Goal: Navigation & Orientation: Find specific page/section

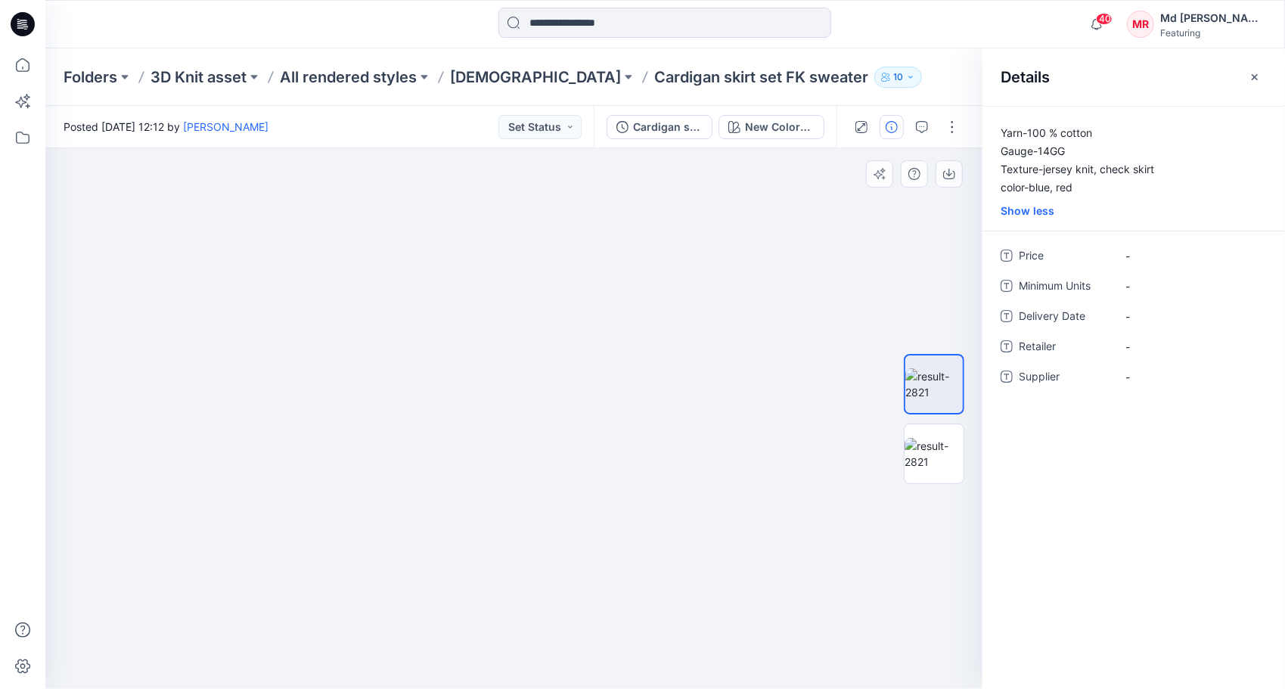
drag, startPoint x: 466, startPoint y: 327, endPoint x: 498, endPoint y: 560, distance: 235.1
click at [490, 613] on img at bounding box center [533, 49] width 1803 height 1282
click at [475, 519] on img at bounding box center [505, 169] width 1803 height 1042
drag, startPoint x: 478, startPoint y: 349, endPoint x: 496, endPoint y: 593, distance: 245.0
click at [496, 593] on img at bounding box center [505, 177] width 1803 height 1023
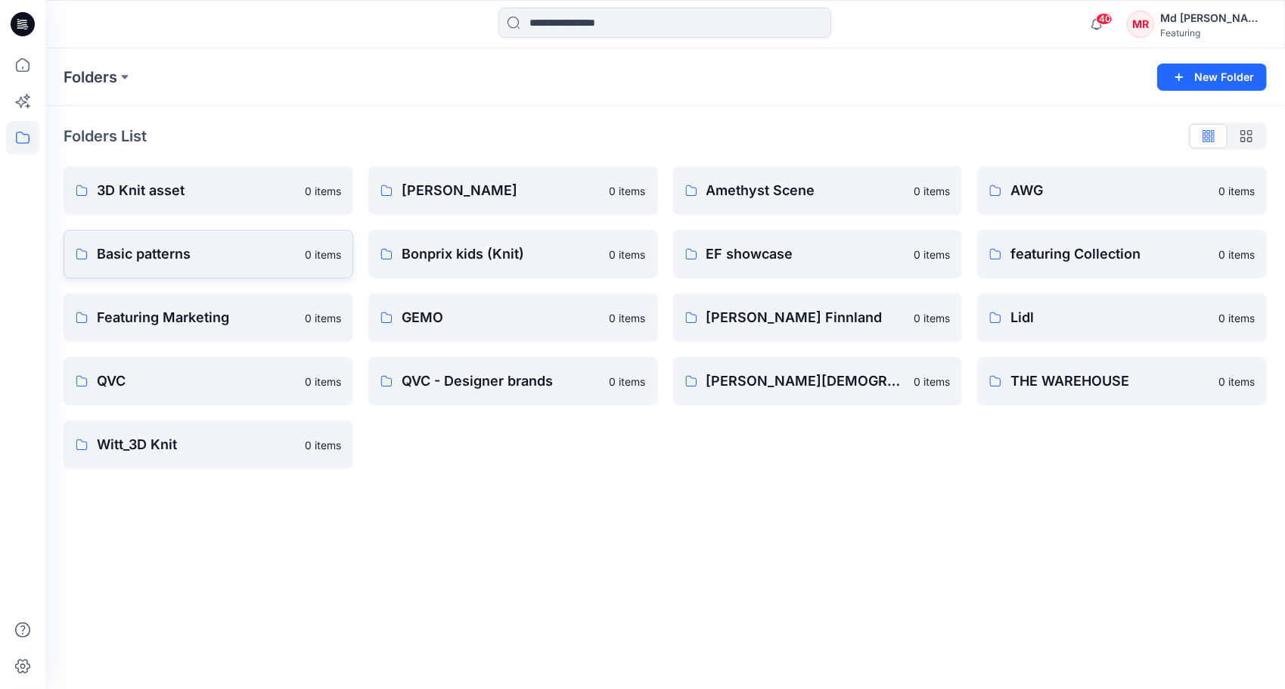
click at [166, 259] on p "Basic patterns" at bounding box center [196, 254] width 199 height 21
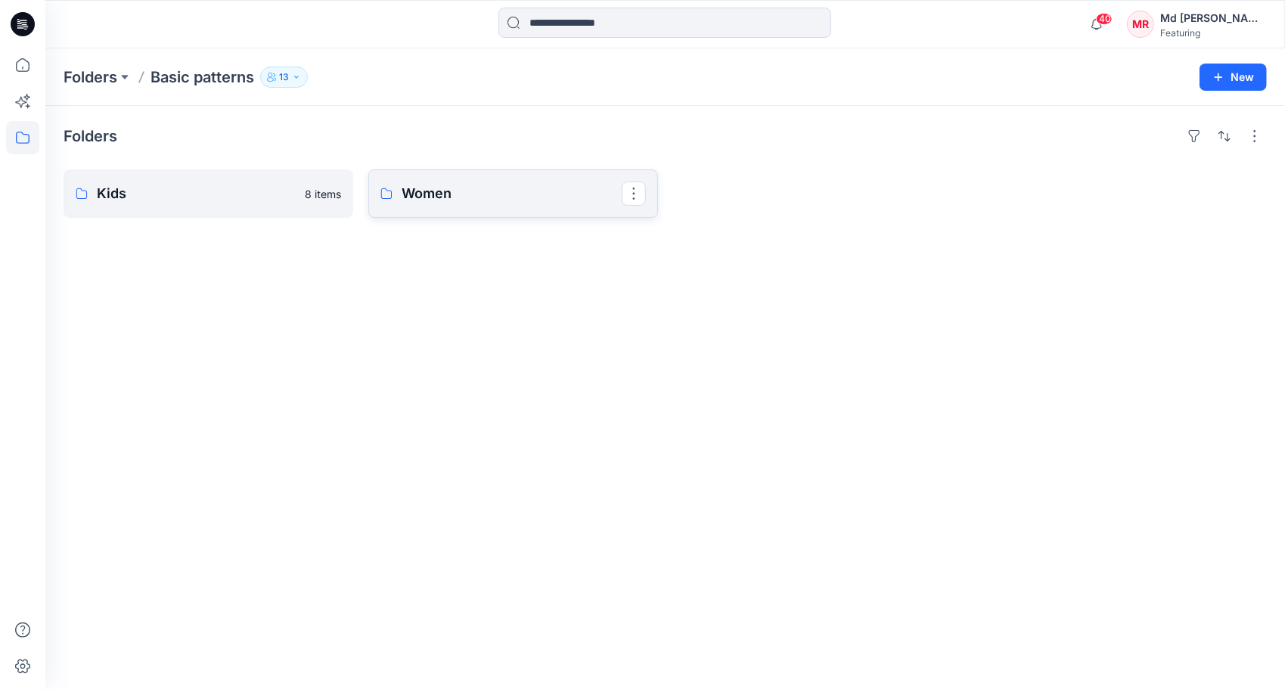
click at [424, 199] on p "Women" at bounding box center [512, 193] width 220 height 21
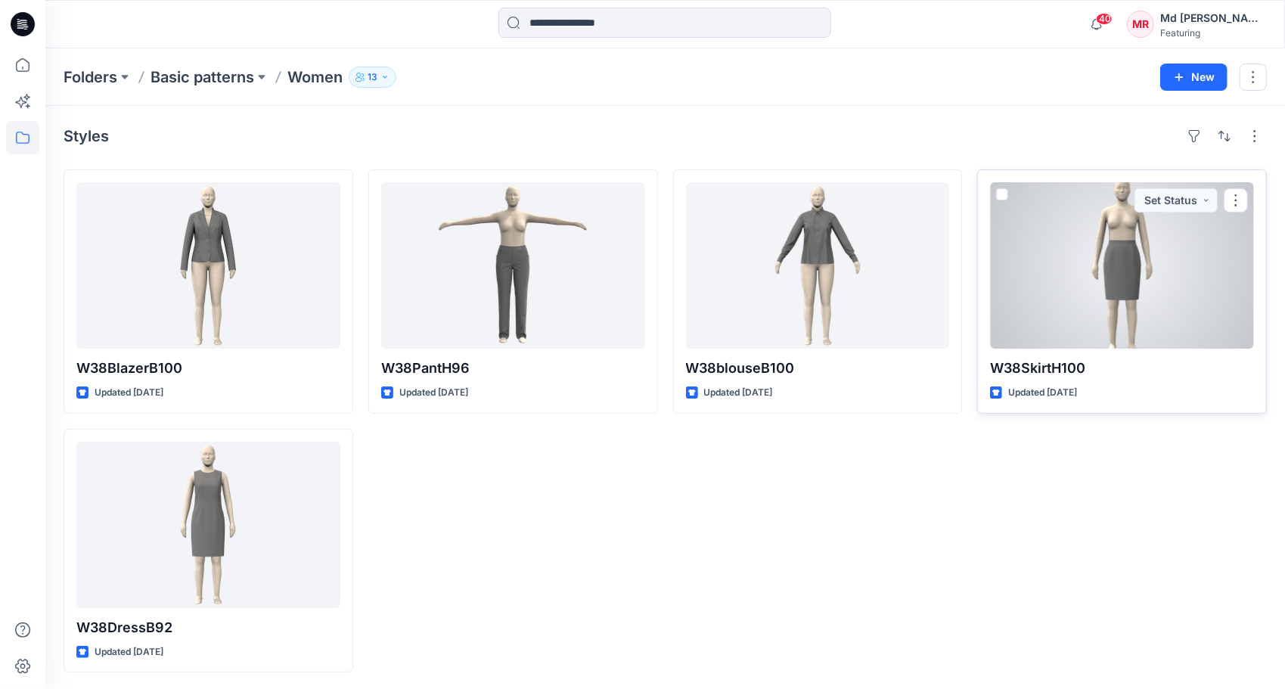
click at [1109, 300] on div at bounding box center [1122, 265] width 264 height 166
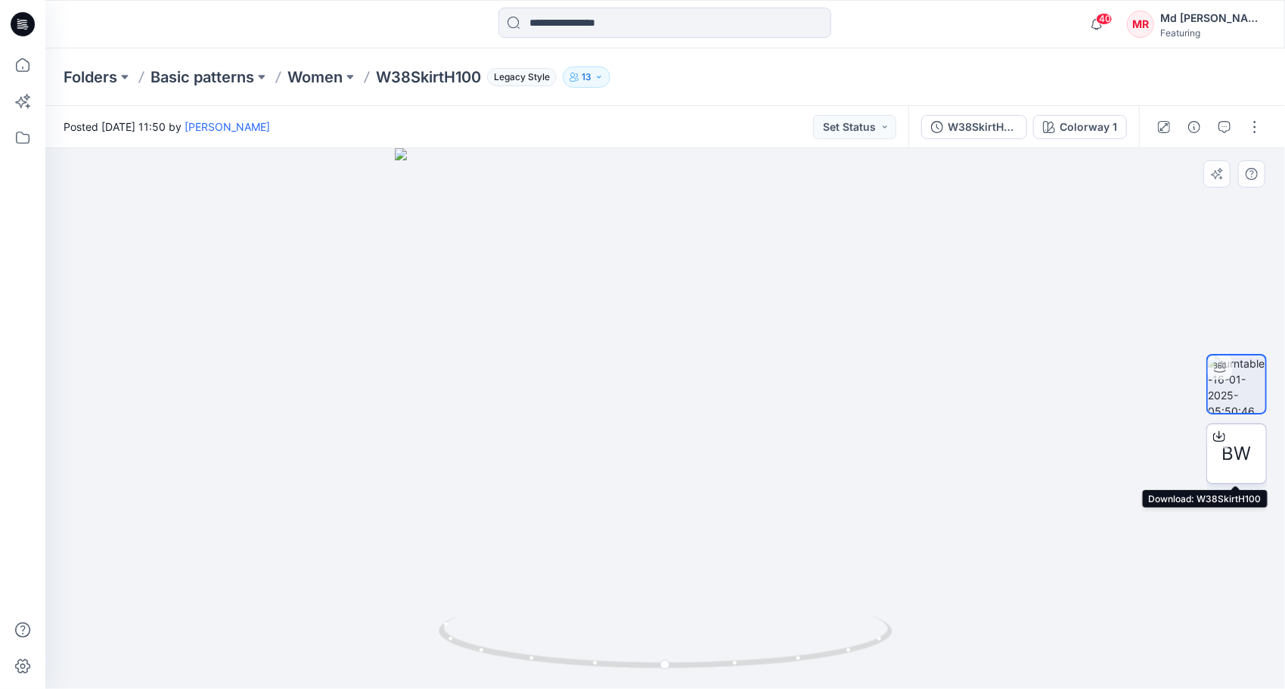
click at [1222, 427] on div at bounding box center [1219, 436] width 24 height 24
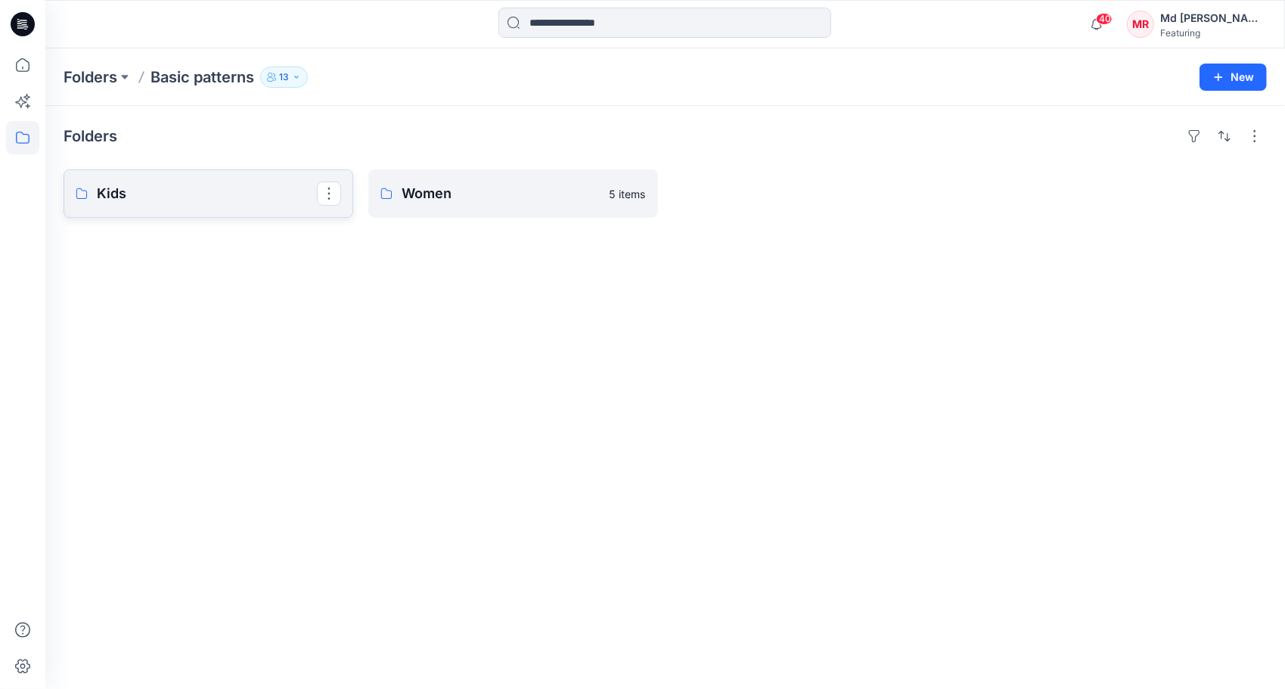
click at [179, 199] on p "Kids" at bounding box center [207, 193] width 220 height 21
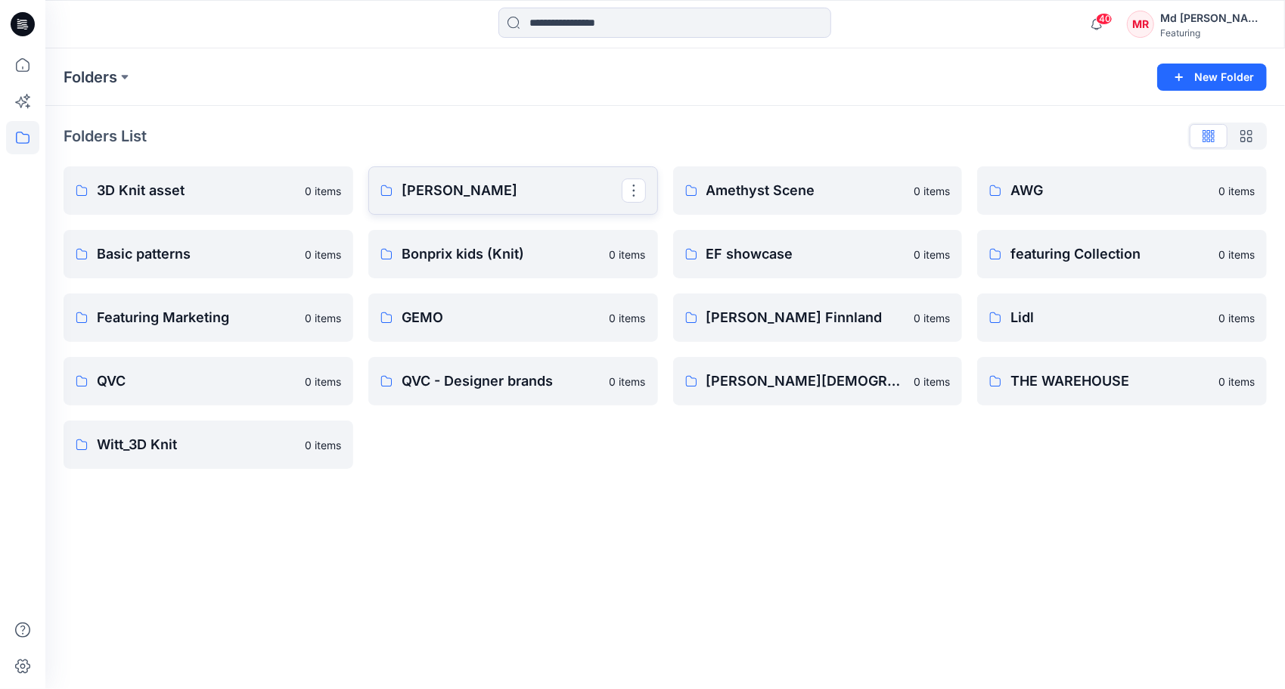
click at [461, 188] on p "[PERSON_NAME]" at bounding box center [512, 190] width 220 height 21
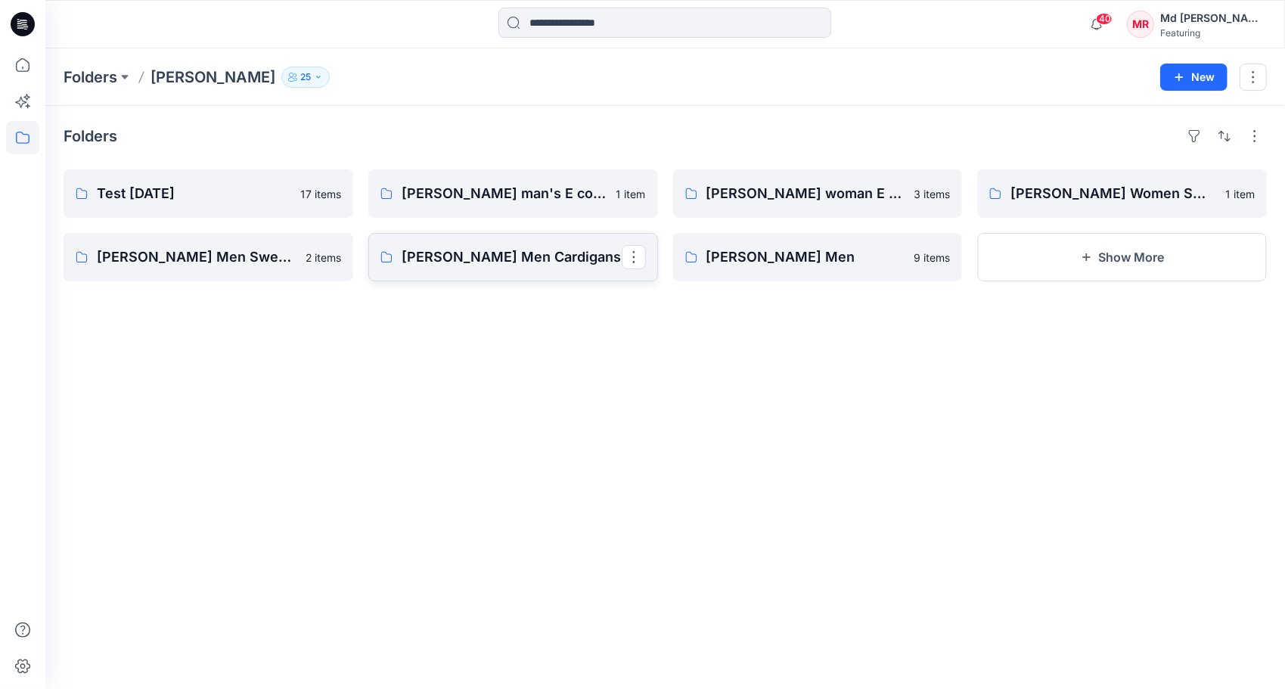
click at [516, 262] on p "[PERSON_NAME] Men Cardigans" at bounding box center [512, 257] width 220 height 21
click at [1103, 266] on button "Show More" at bounding box center [1122, 257] width 290 height 48
click at [1122, 196] on p "[PERSON_NAME] Women Sweater [DATE]" at bounding box center [1121, 193] width 220 height 21
click at [1098, 188] on p "[PERSON_NAME] Women Sweater [DATE]" at bounding box center [1121, 193] width 220 height 21
click at [151, 202] on p "Test [DATE]" at bounding box center [207, 193] width 220 height 21
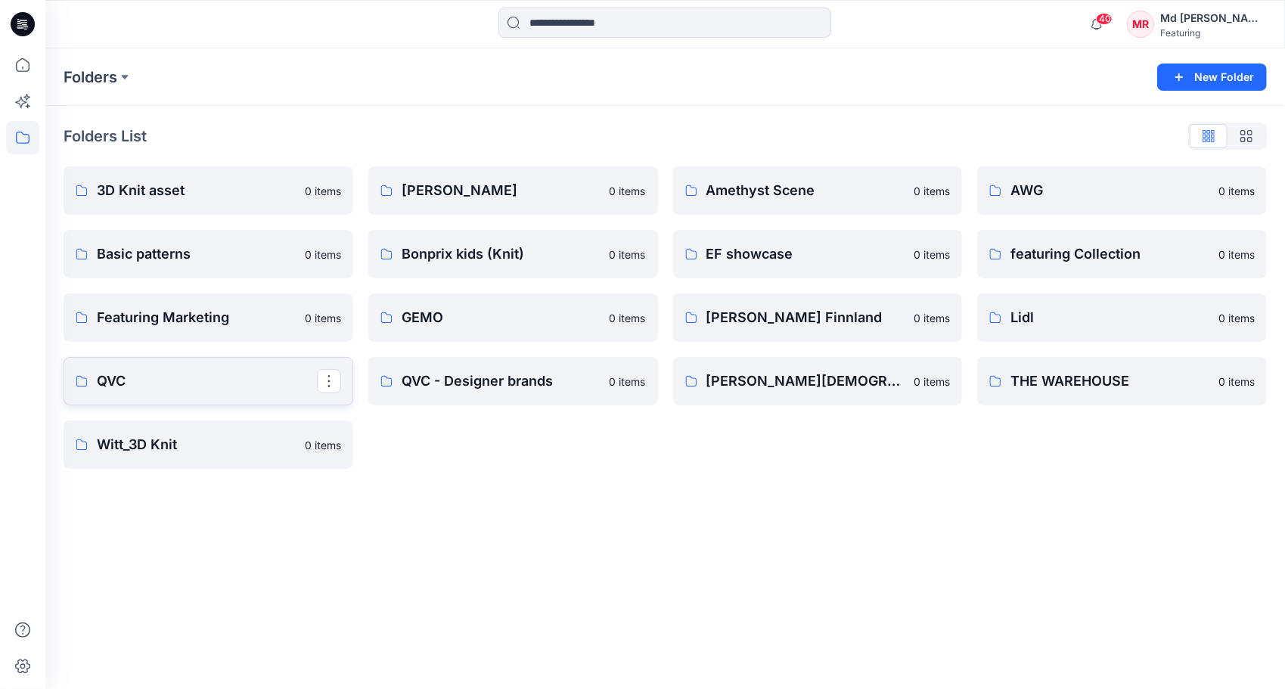
click at [138, 380] on p "QVC" at bounding box center [207, 381] width 220 height 21
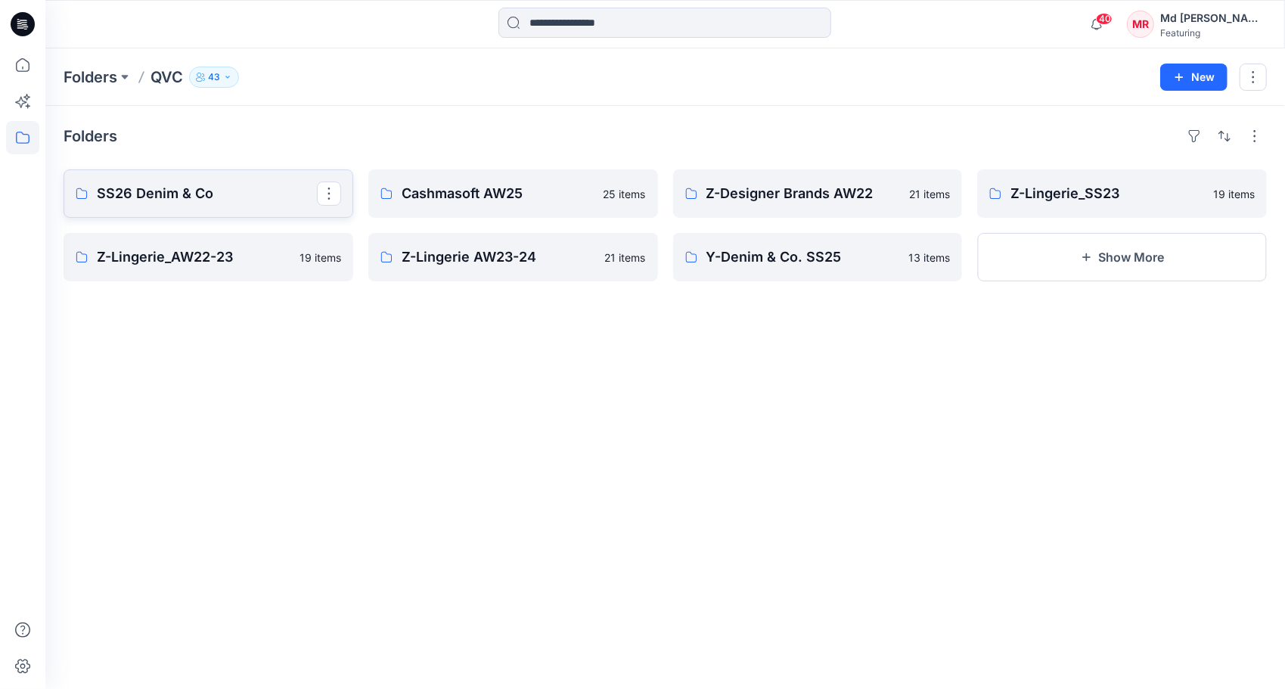
click at [176, 203] on p "SS26 Denim & Co" at bounding box center [207, 193] width 220 height 21
click at [1144, 262] on button "Show More" at bounding box center [1122, 257] width 290 height 48
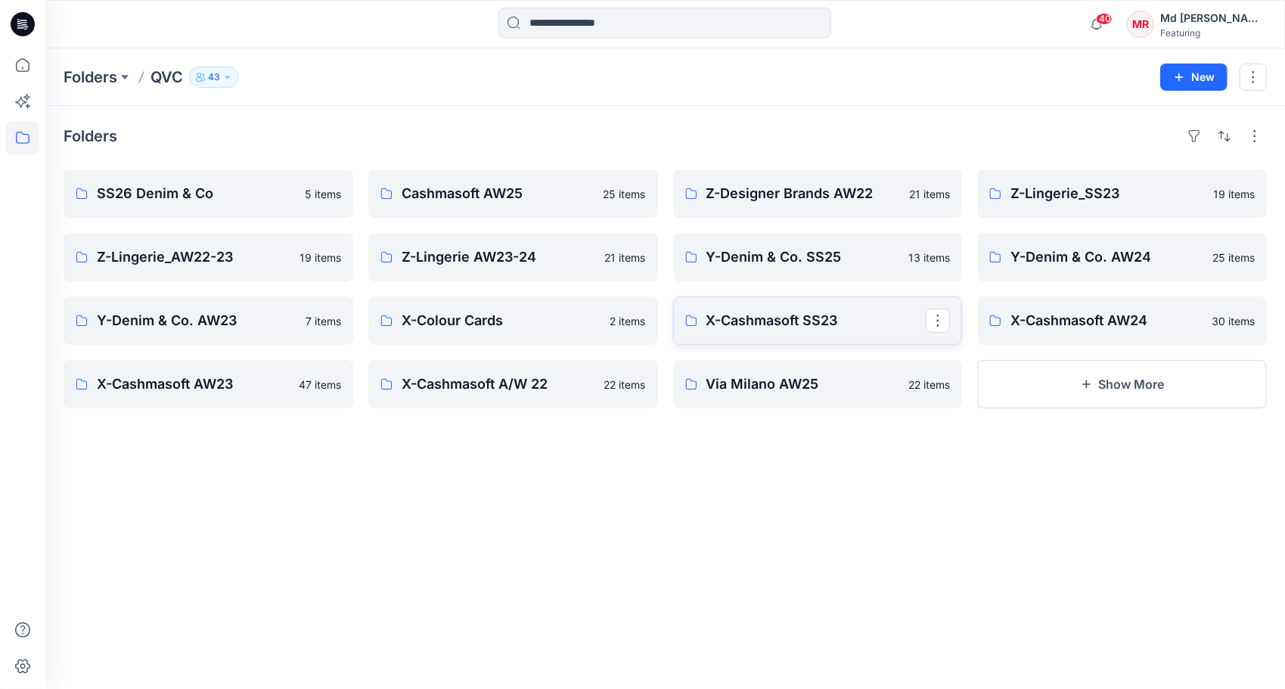
click at [812, 328] on p "X-Cashmasoft SS23" at bounding box center [816, 320] width 220 height 21
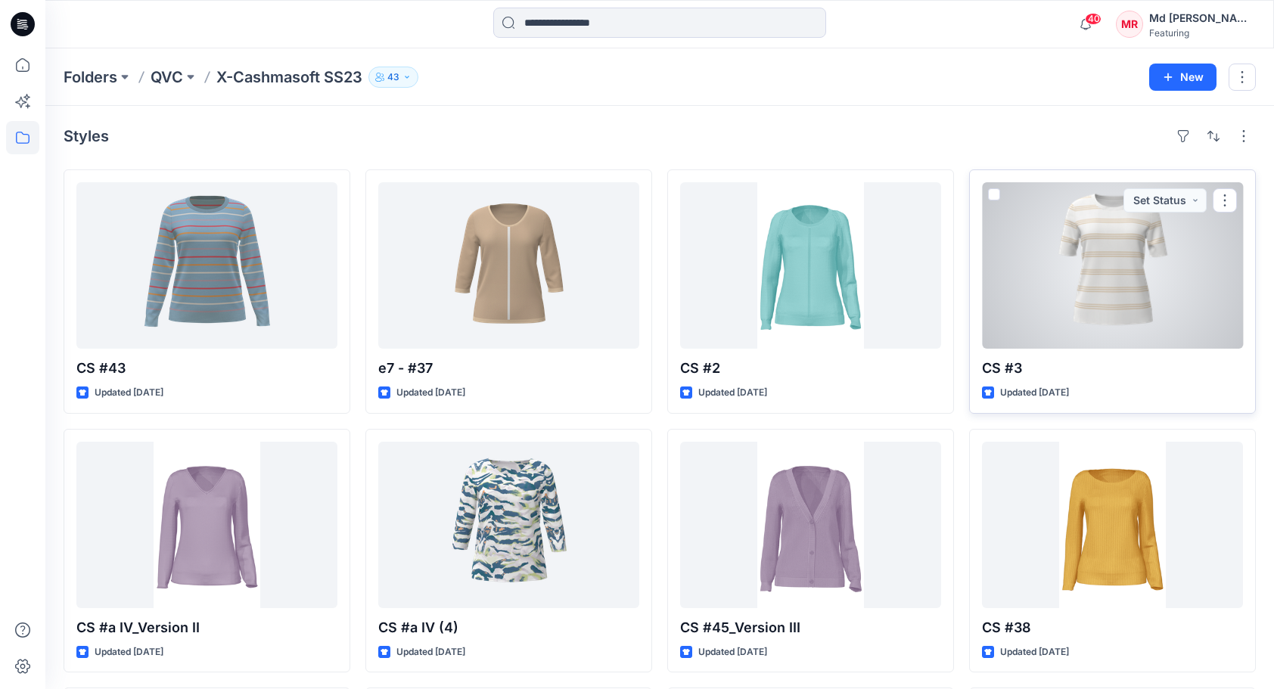
click at [1158, 248] on div at bounding box center [1112, 265] width 261 height 166
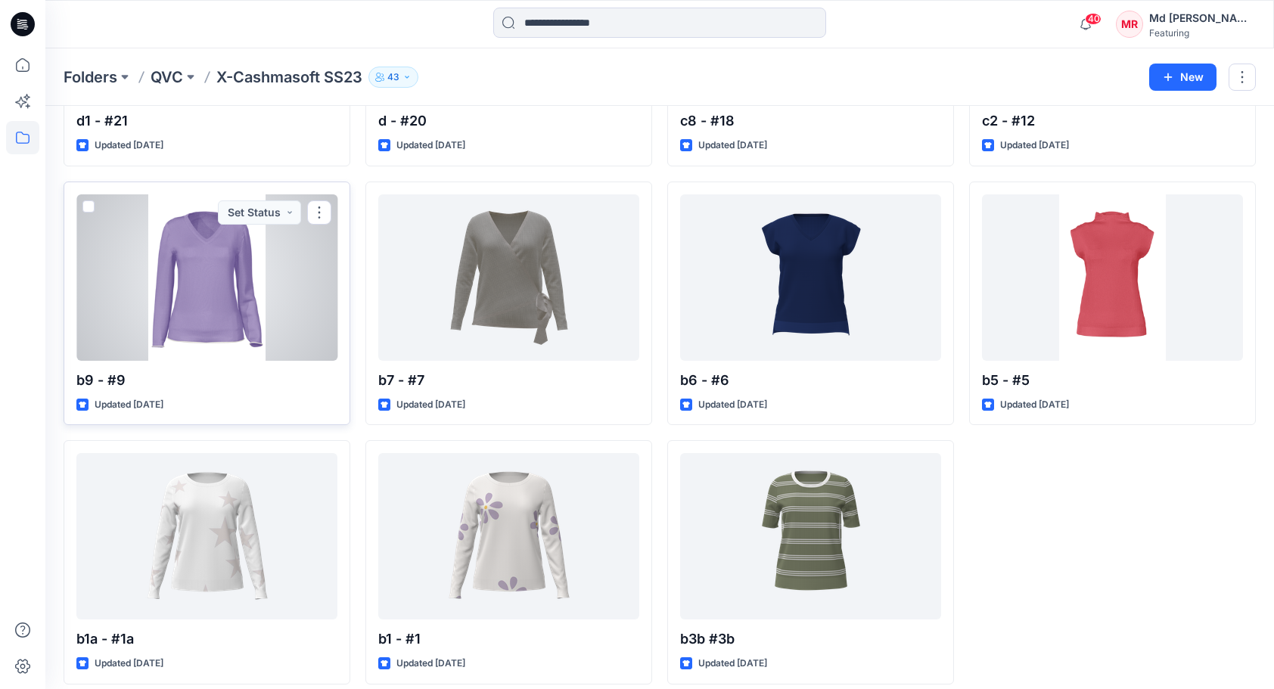
scroll to position [3103, 0]
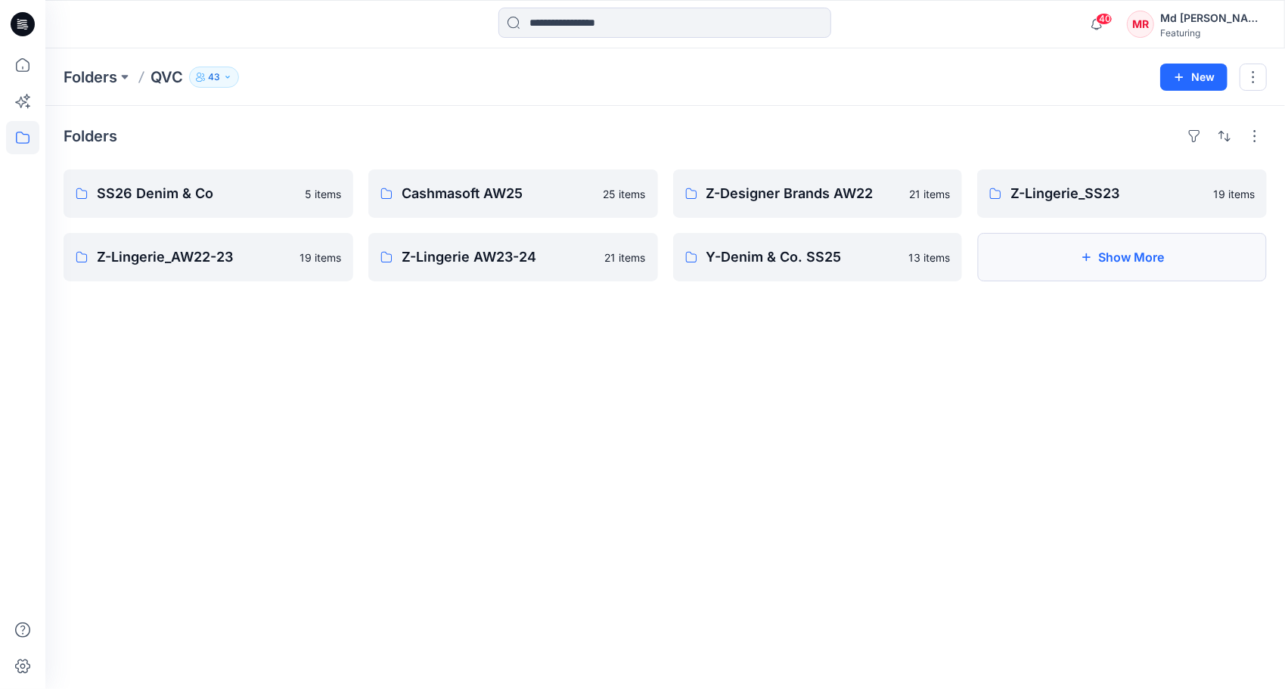
click at [1101, 264] on button "Show More" at bounding box center [1122, 257] width 290 height 48
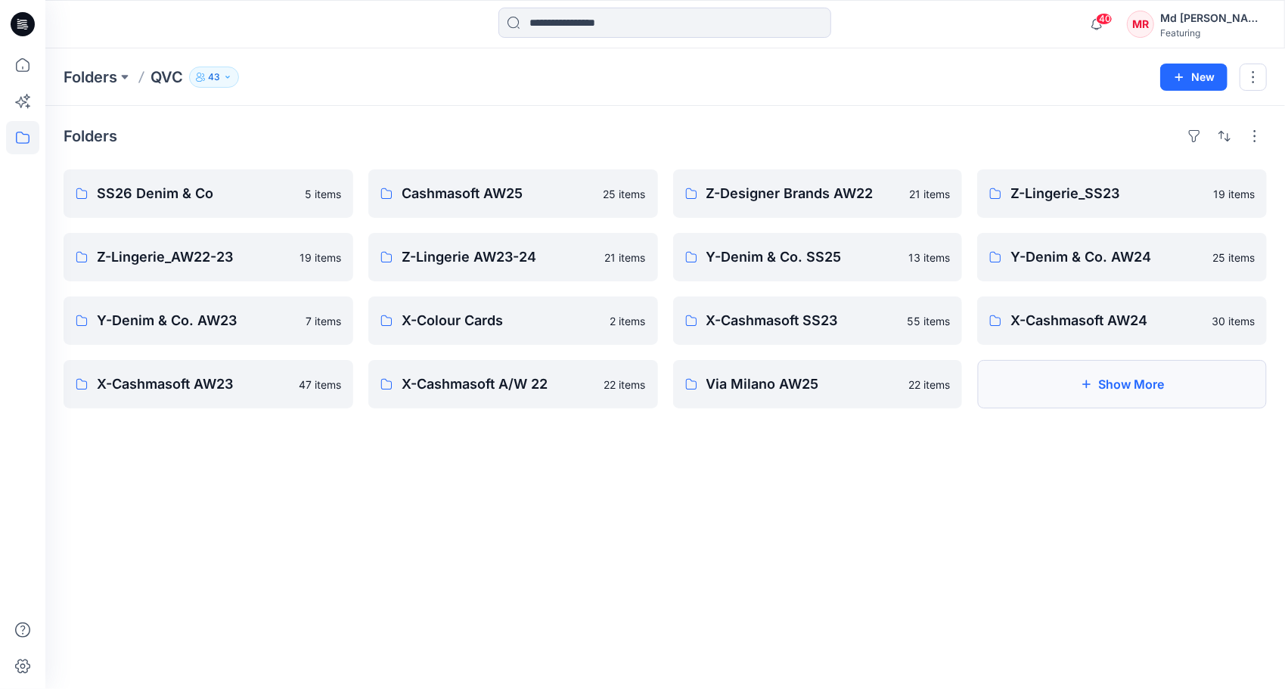
click at [1092, 380] on button "Show More" at bounding box center [1122, 384] width 290 height 48
click at [1125, 322] on p "X-Cashmasoft AW24" at bounding box center [1121, 320] width 220 height 21
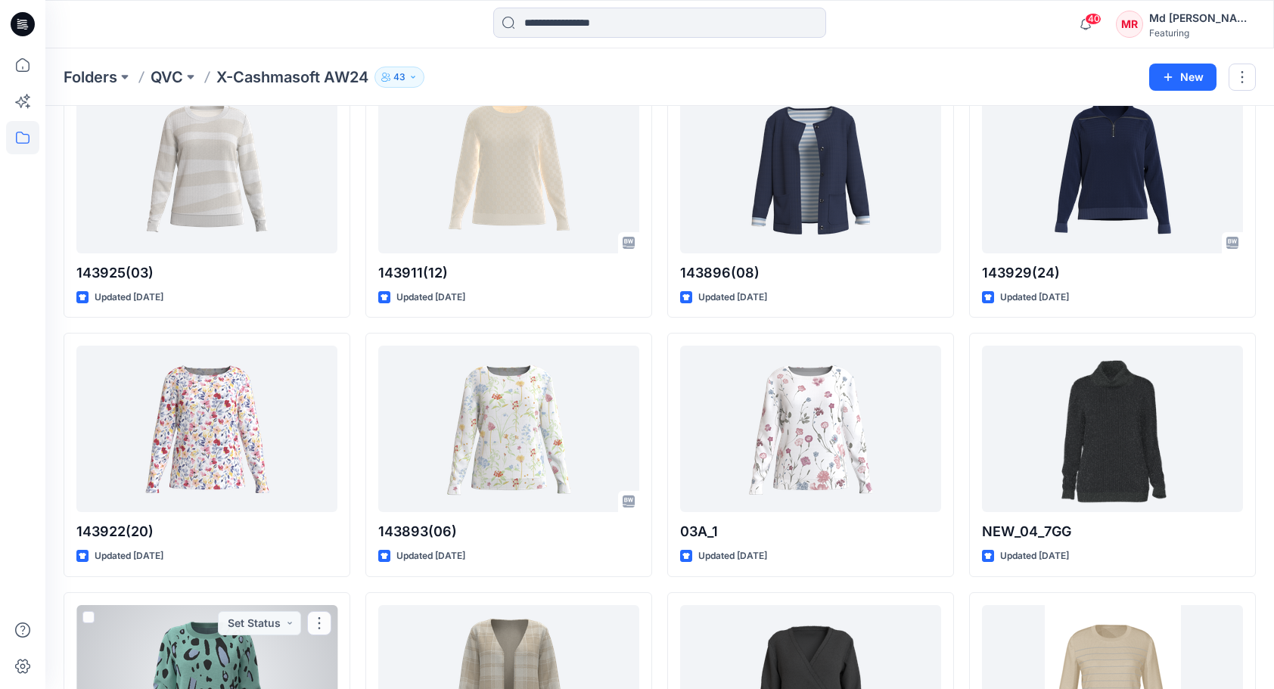
scroll to position [871, 0]
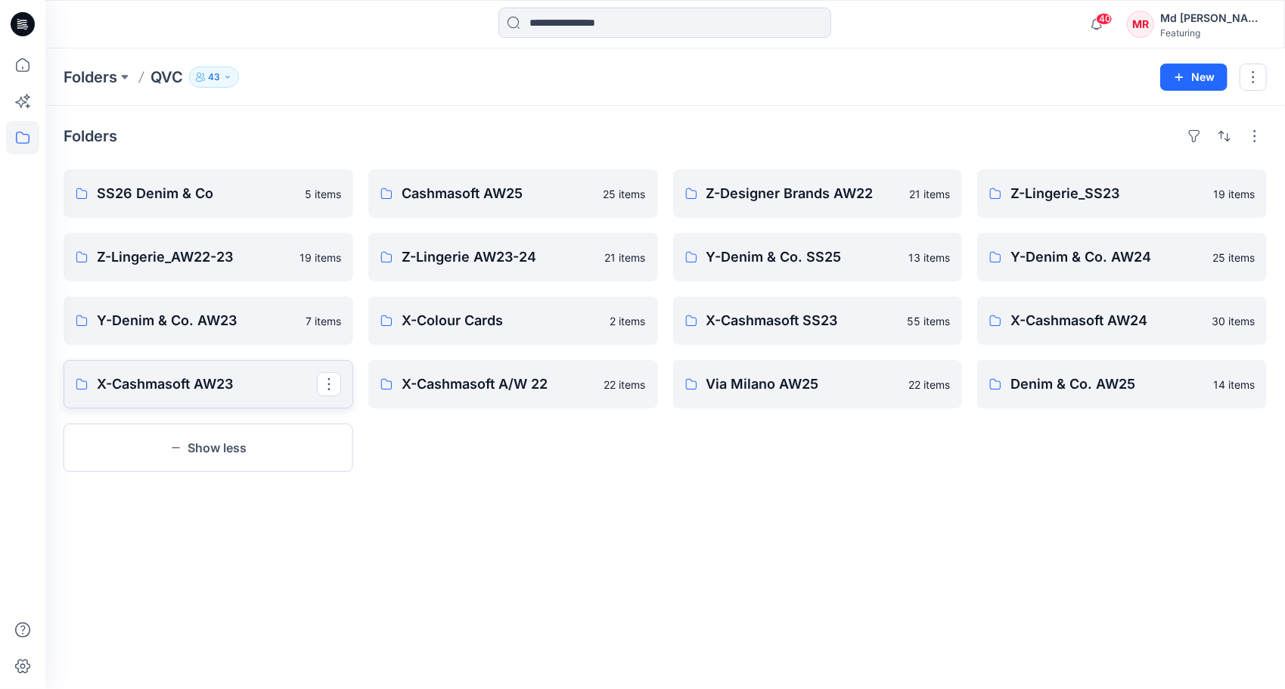
click at [188, 382] on p "X-Cashmasoft AW23" at bounding box center [207, 384] width 220 height 21
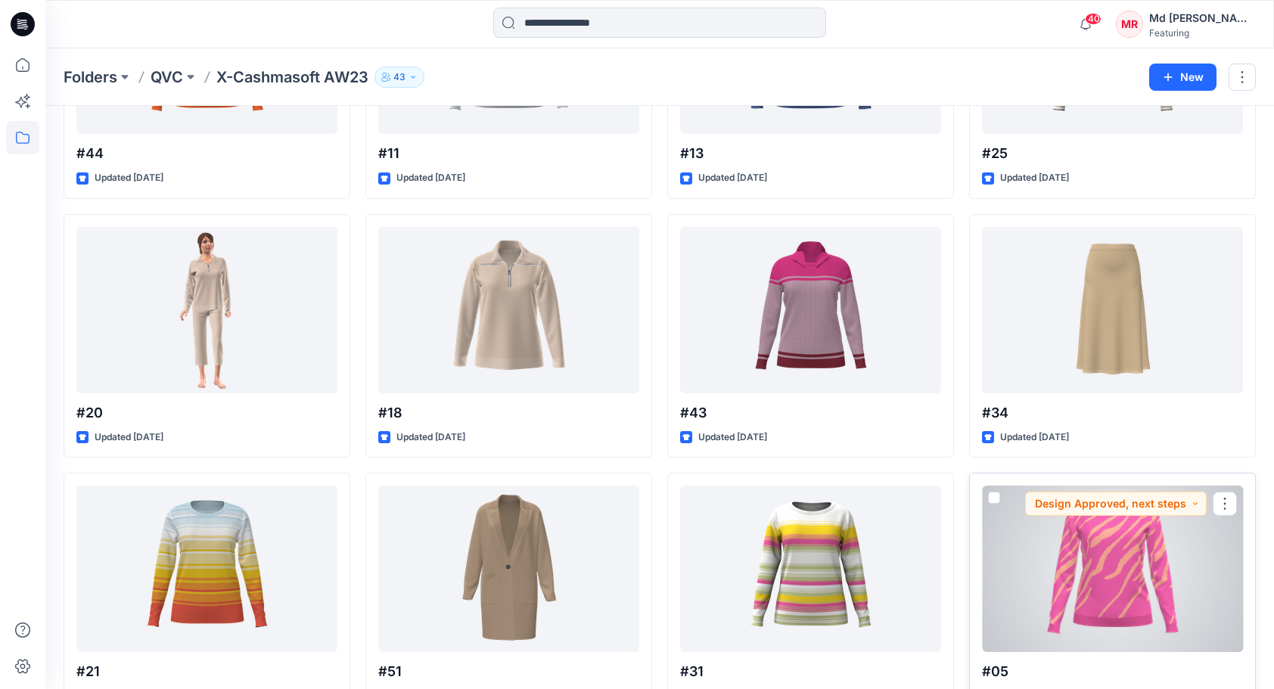
scroll to position [1845, 0]
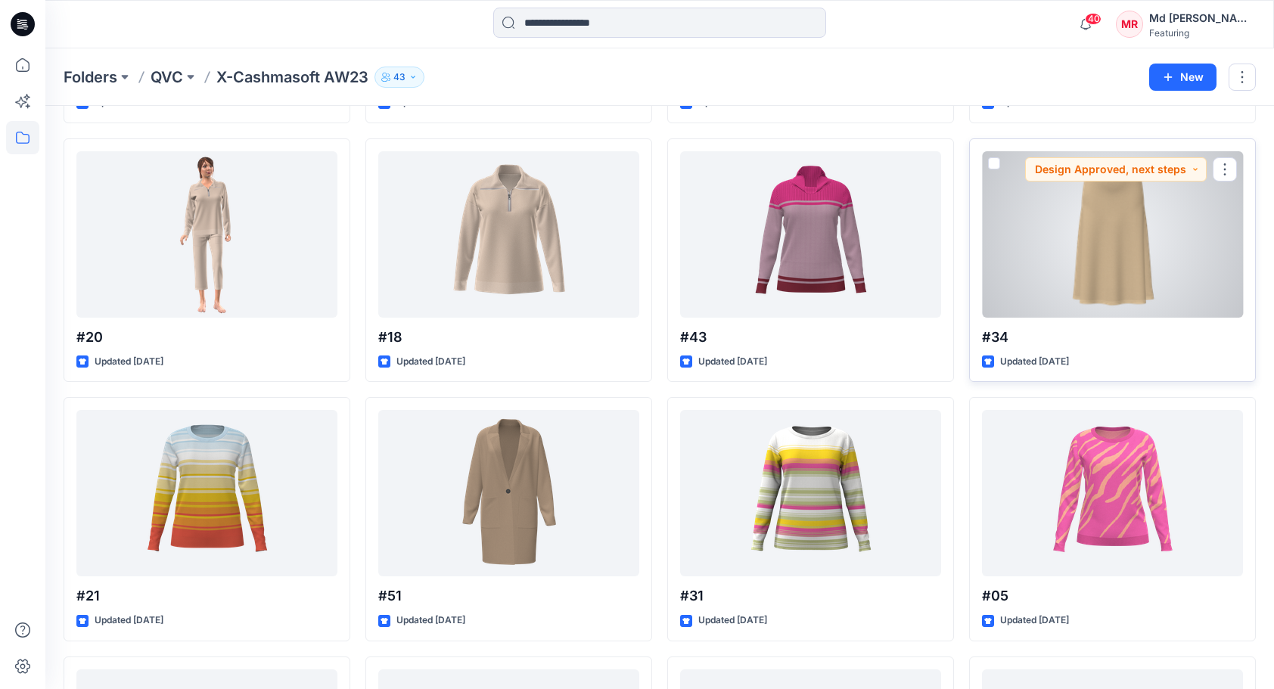
click at [1076, 231] on div at bounding box center [1112, 234] width 261 height 166
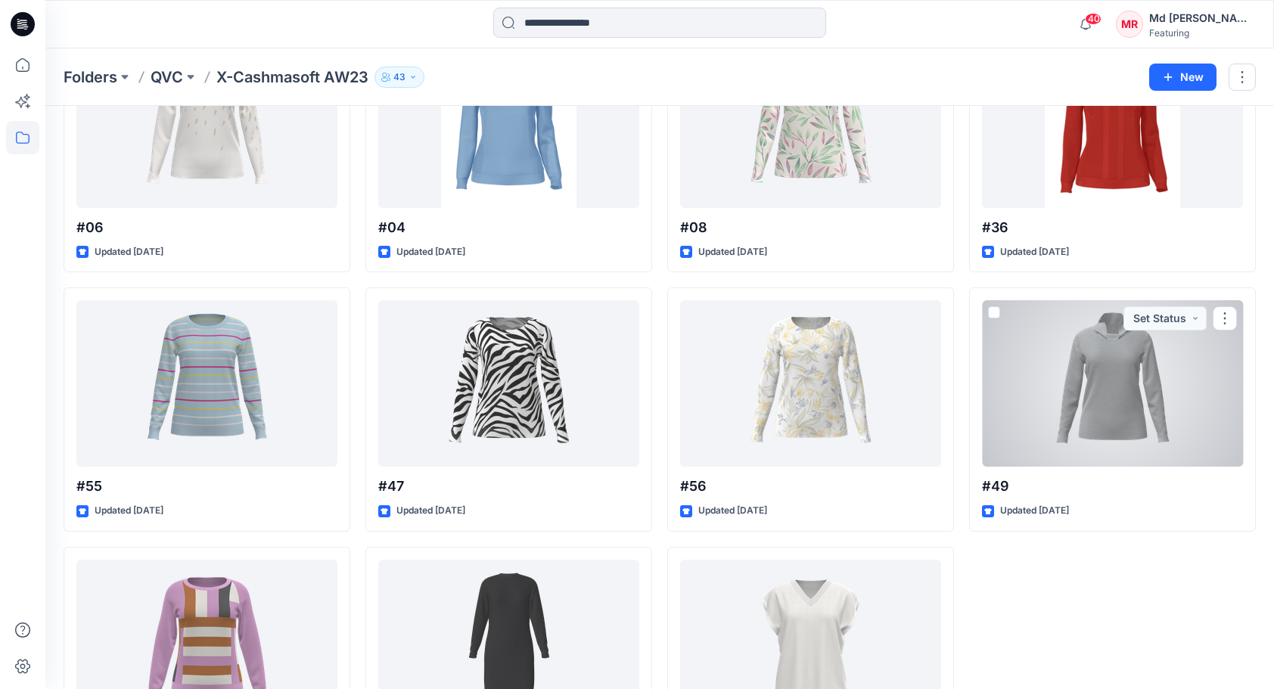
scroll to position [2585, 0]
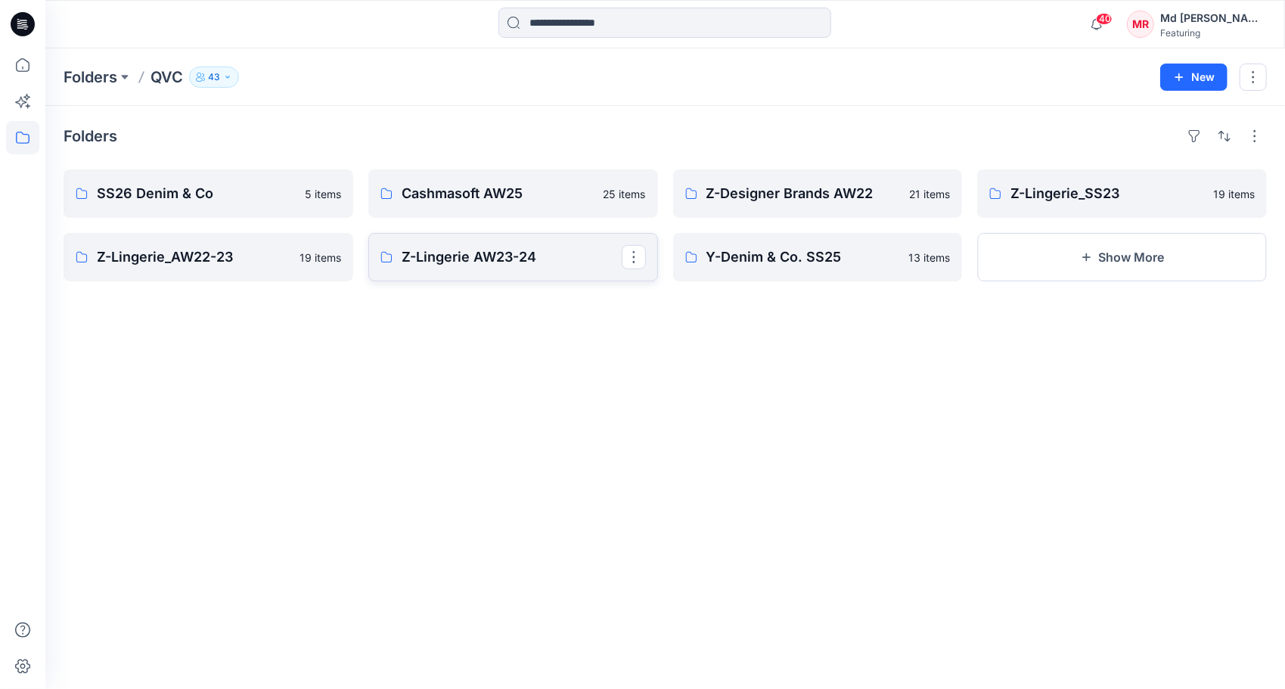
click at [411, 263] on p "Z-Lingerie AW23-24" at bounding box center [512, 257] width 220 height 21
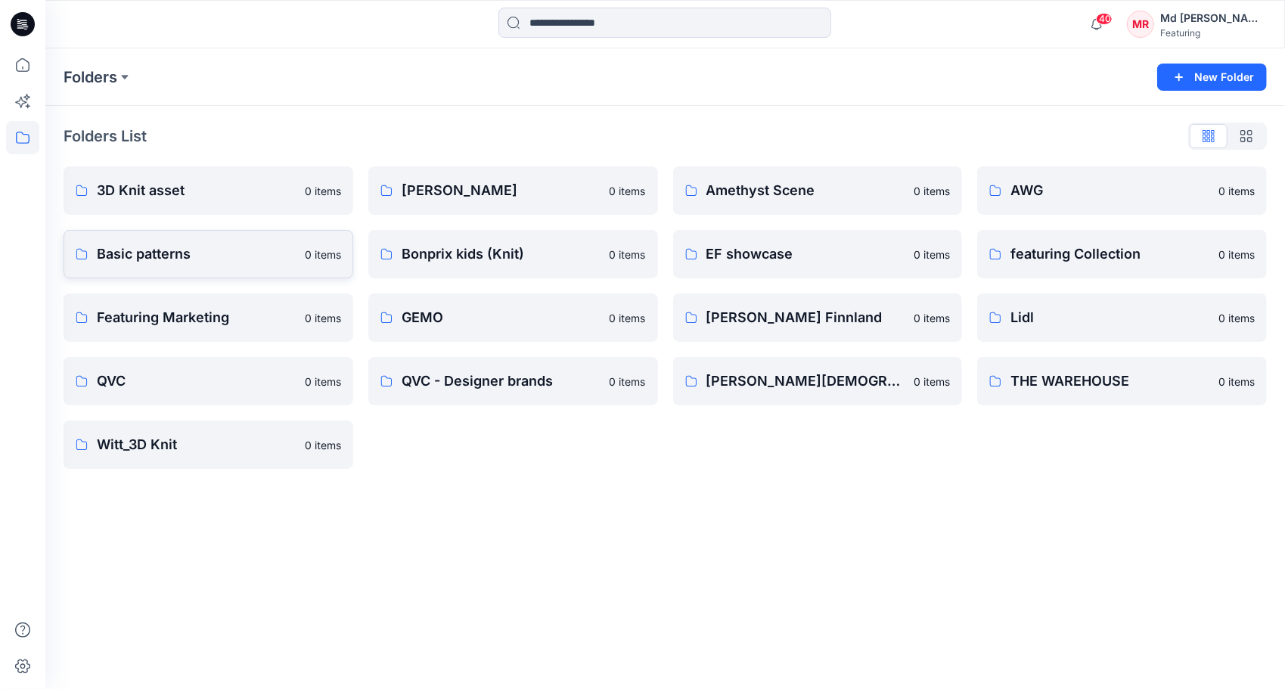
click at [139, 253] on p "Basic patterns" at bounding box center [196, 254] width 199 height 21
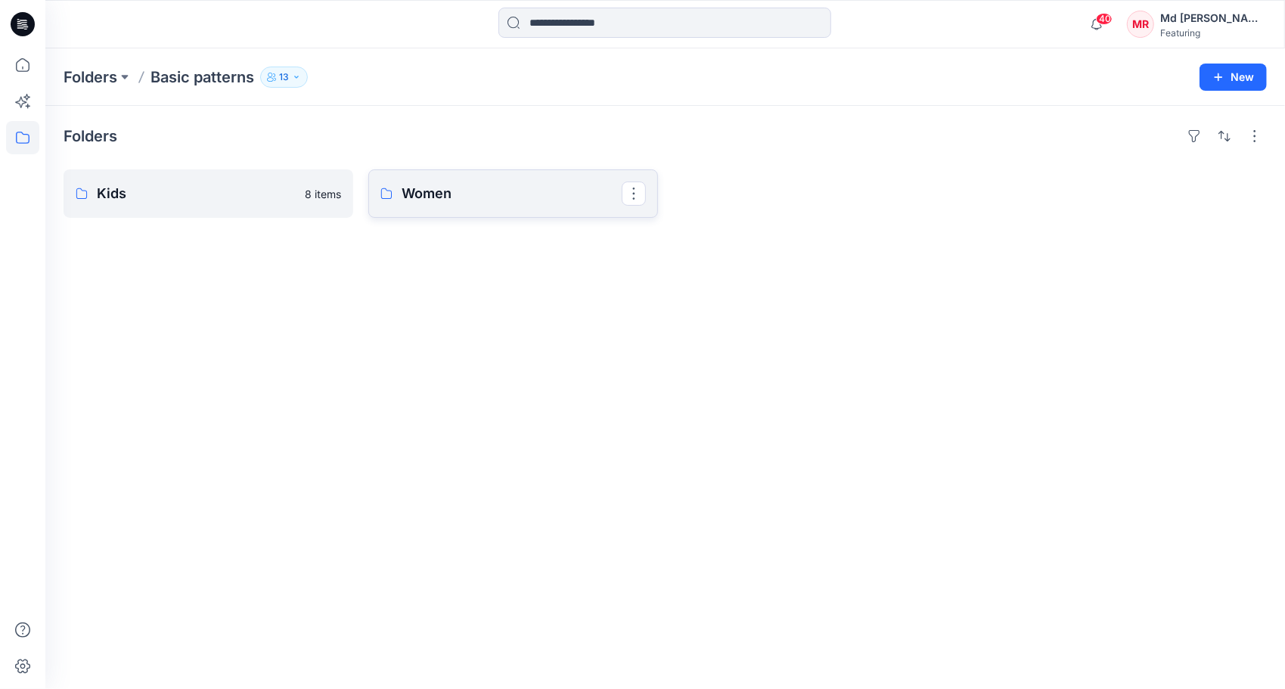
click at [436, 197] on p "Women" at bounding box center [512, 193] width 220 height 21
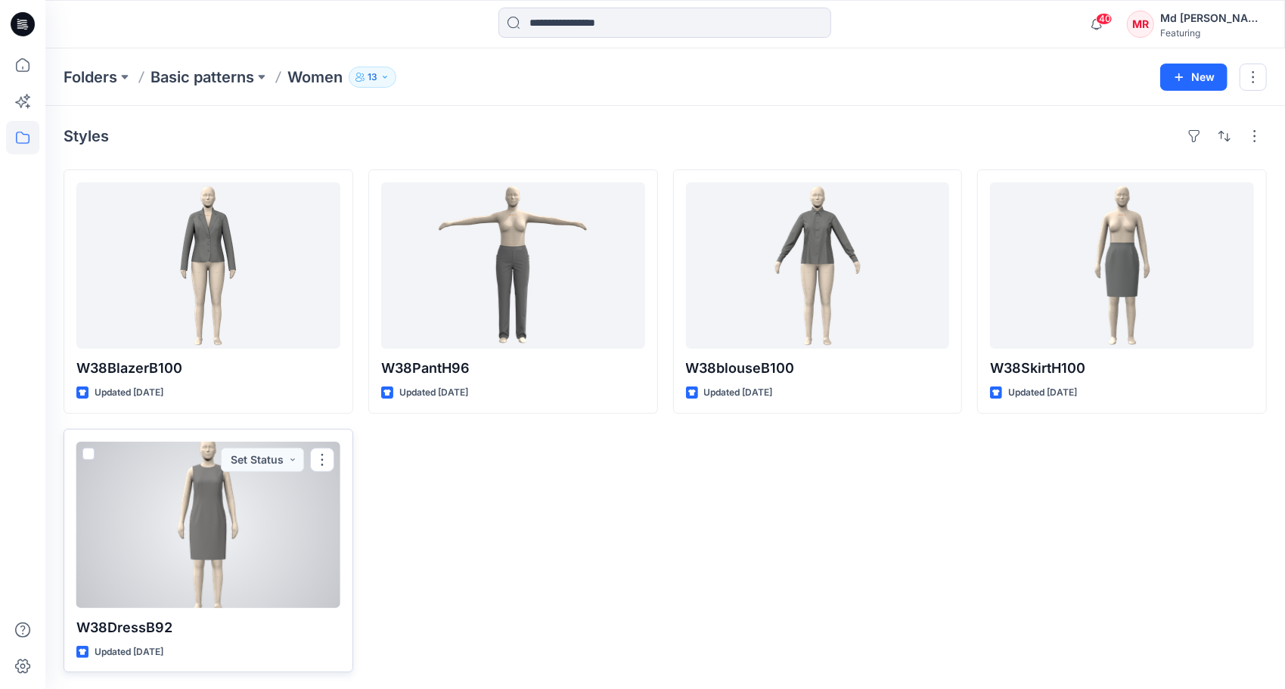
click at [227, 490] on div at bounding box center [208, 525] width 264 height 166
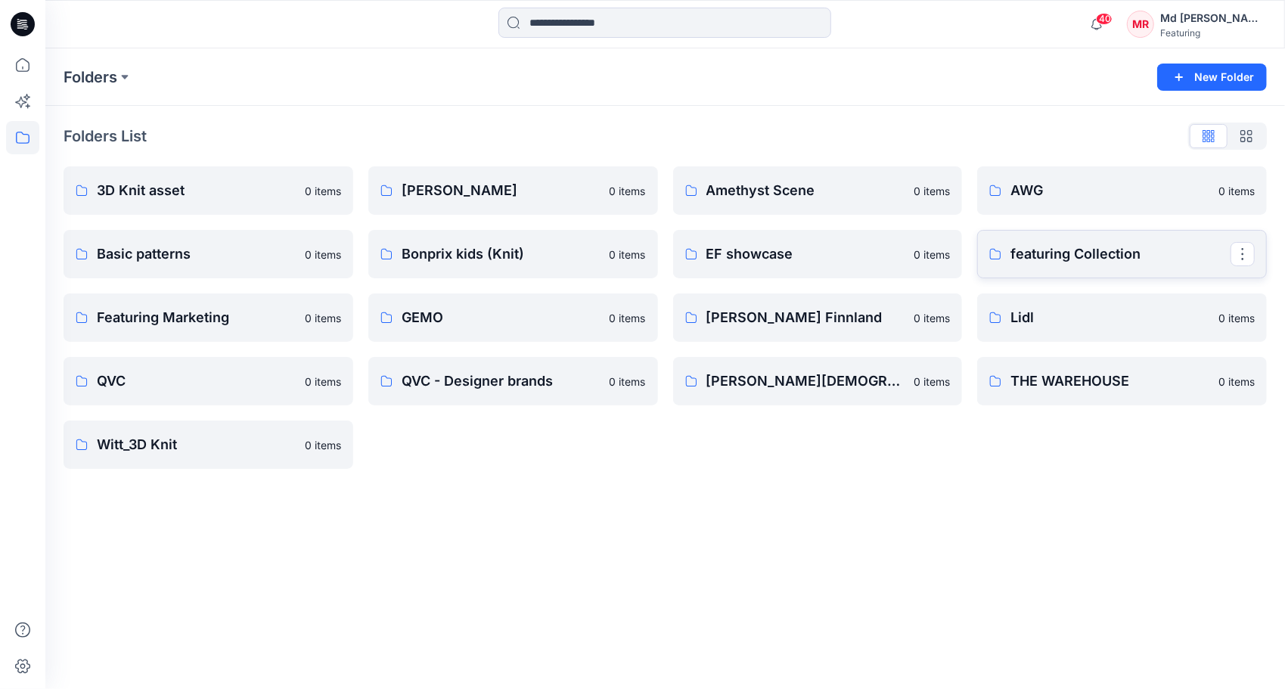
click at [1153, 258] on p "featuring Collection" at bounding box center [1121, 254] width 220 height 21
click at [156, 262] on p "Basic patterns" at bounding box center [196, 254] width 199 height 21
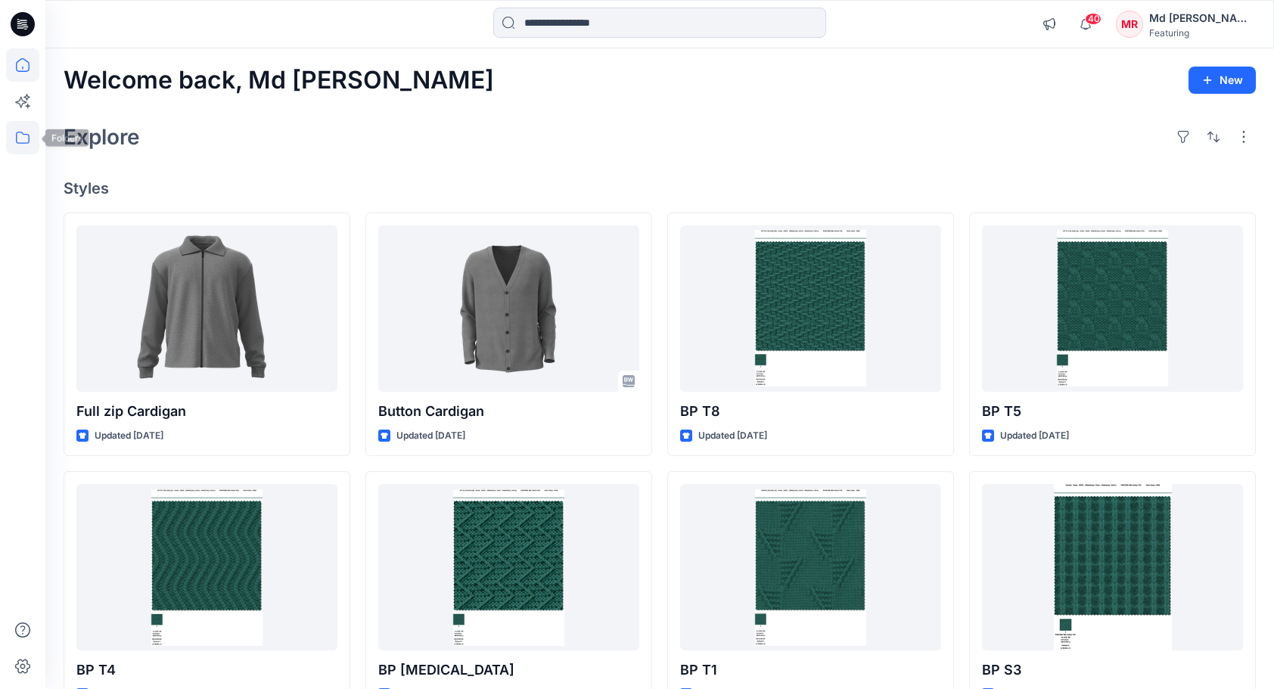
click at [19, 139] on icon at bounding box center [22, 137] width 33 height 33
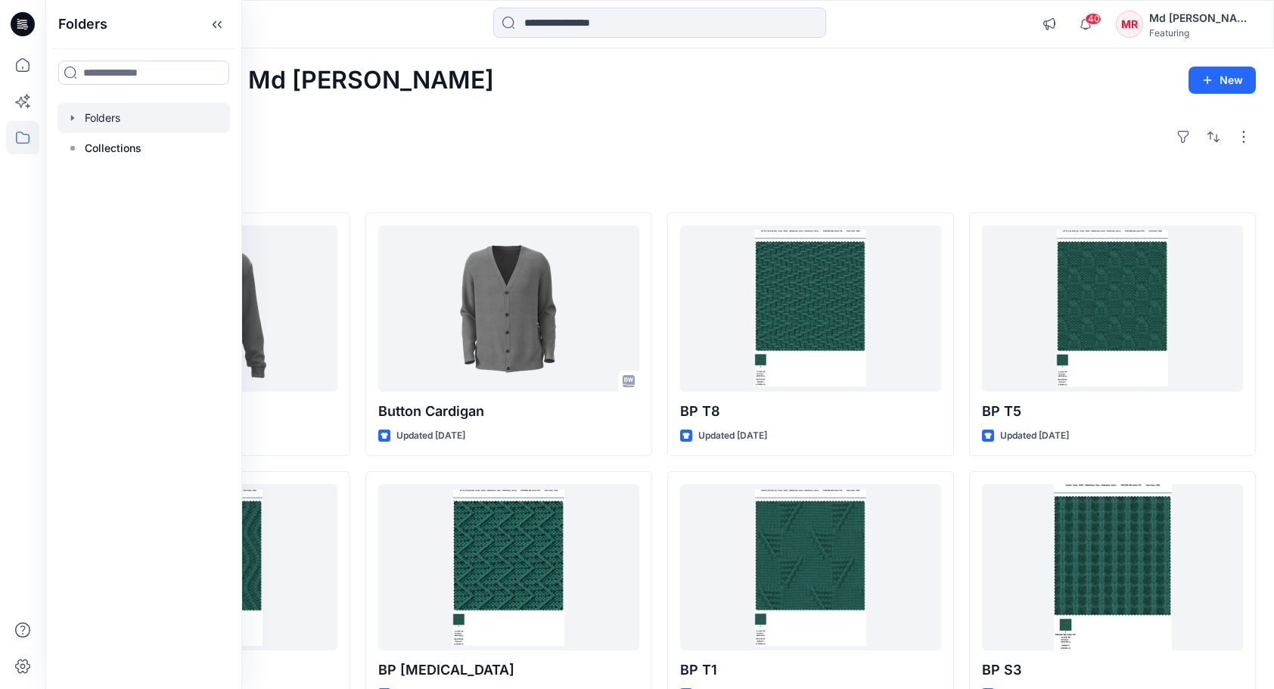
click at [110, 121] on div at bounding box center [143, 118] width 172 height 30
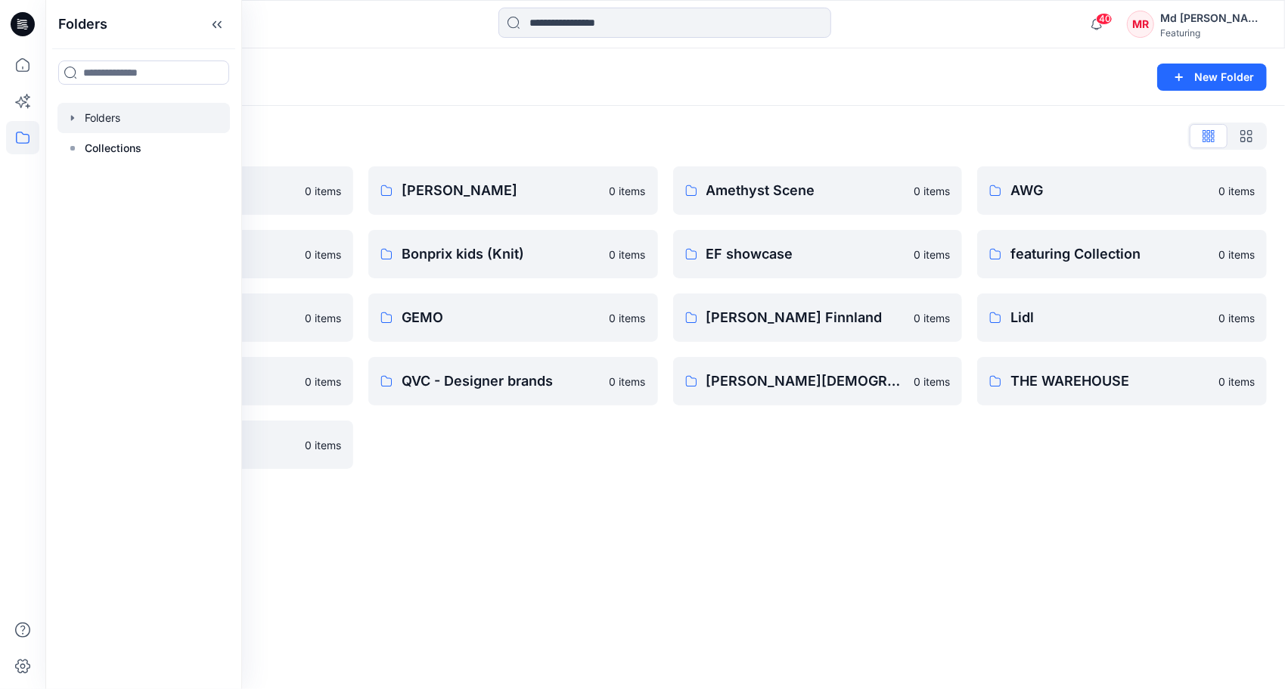
click at [590, 459] on div "[PERSON_NAME] 0 items Bonprix kids (Knit) 0 items GEMO 0 items QVC - Designer b…" at bounding box center [513, 317] width 290 height 303
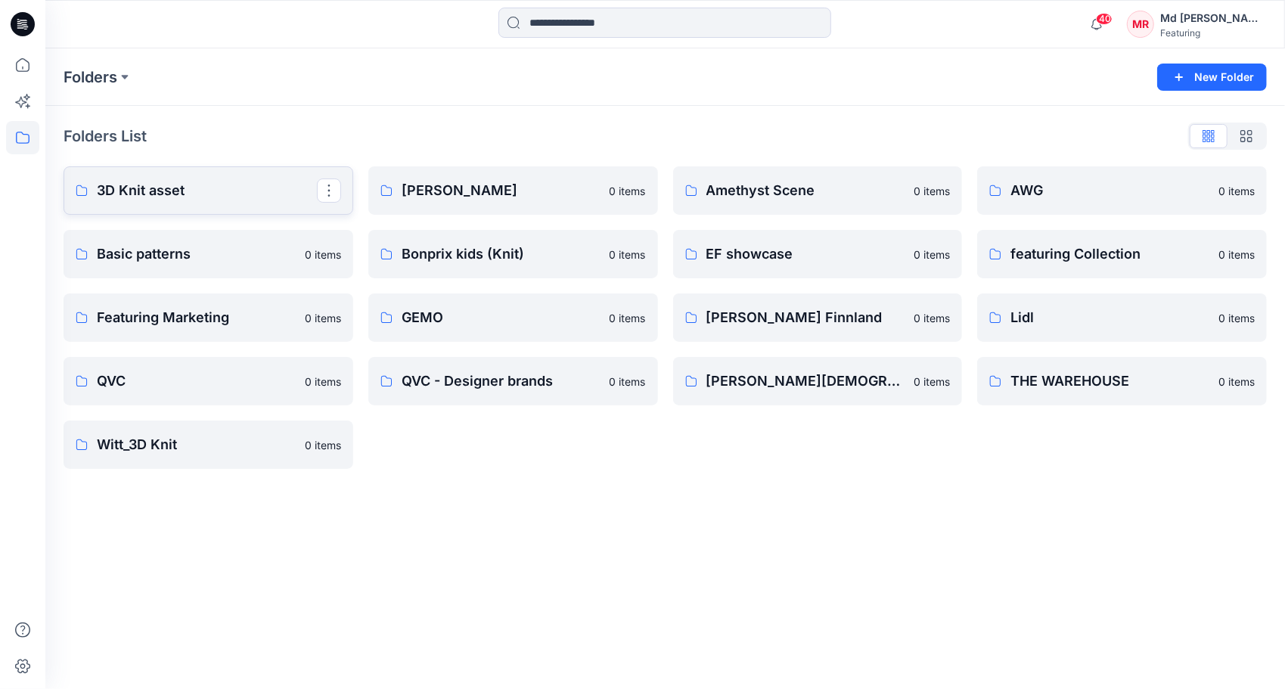
click at [167, 192] on p "3D Knit asset" at bounding box center [207, 190] width 220 height 21
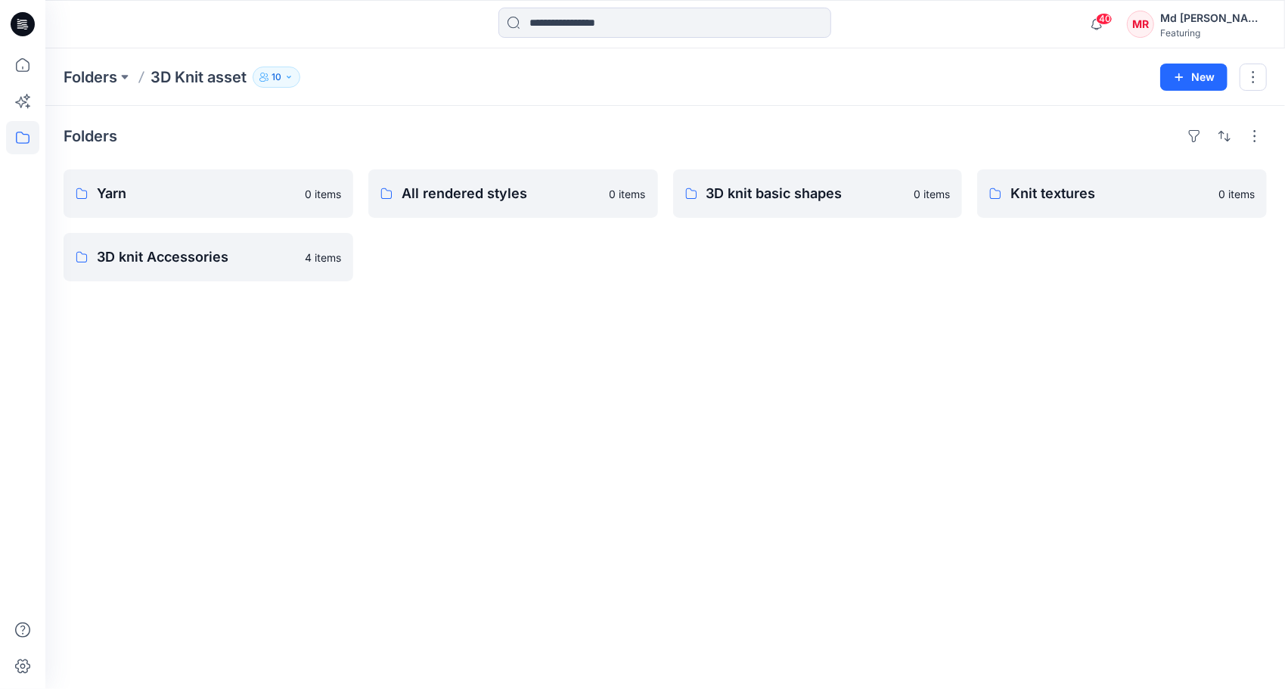
click at [540, 284] on div "Folders Yarn 0 items 3D knit Accessories 4 items All rendered styles 0 items 3D…" at bounding box center [665, 397] width 1240 height 583
click at [785, 194] on p "3D knit basic shapes" at bounding box center [816, 193] width 220 height 21
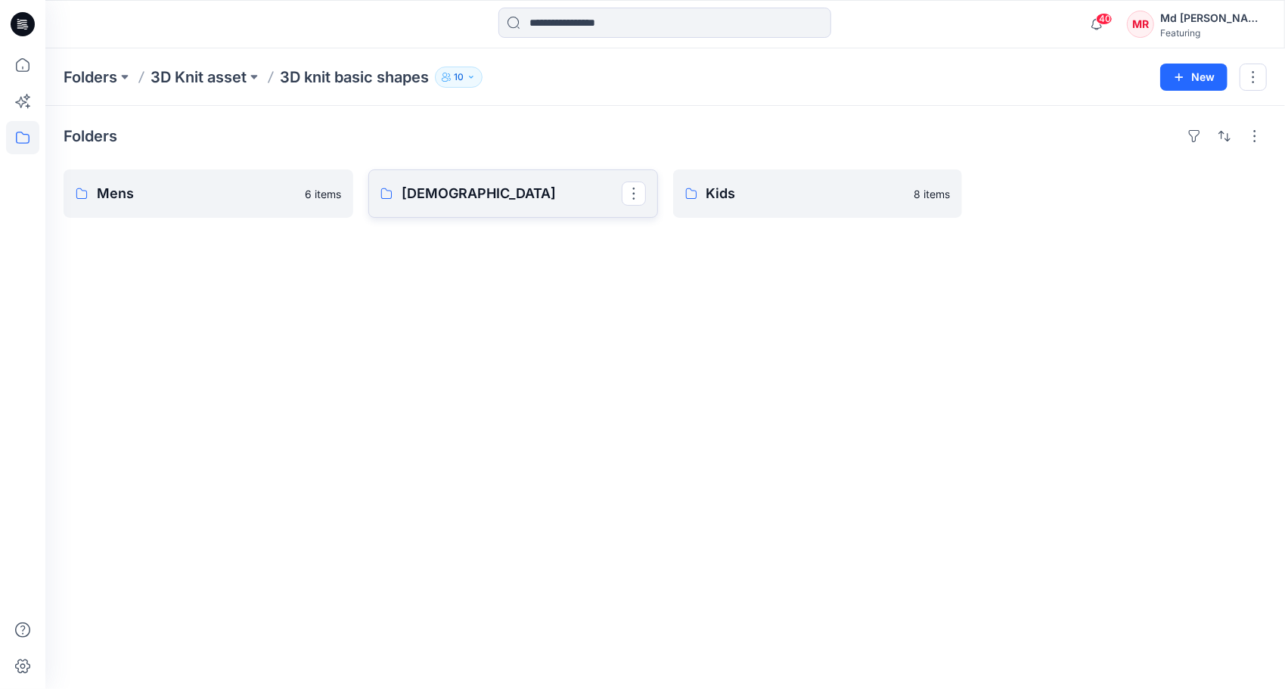
click at [475, 195] on p "[DEMOGRAPHIC_DATA]" at bounding box center [512, 193] width 220 height 21
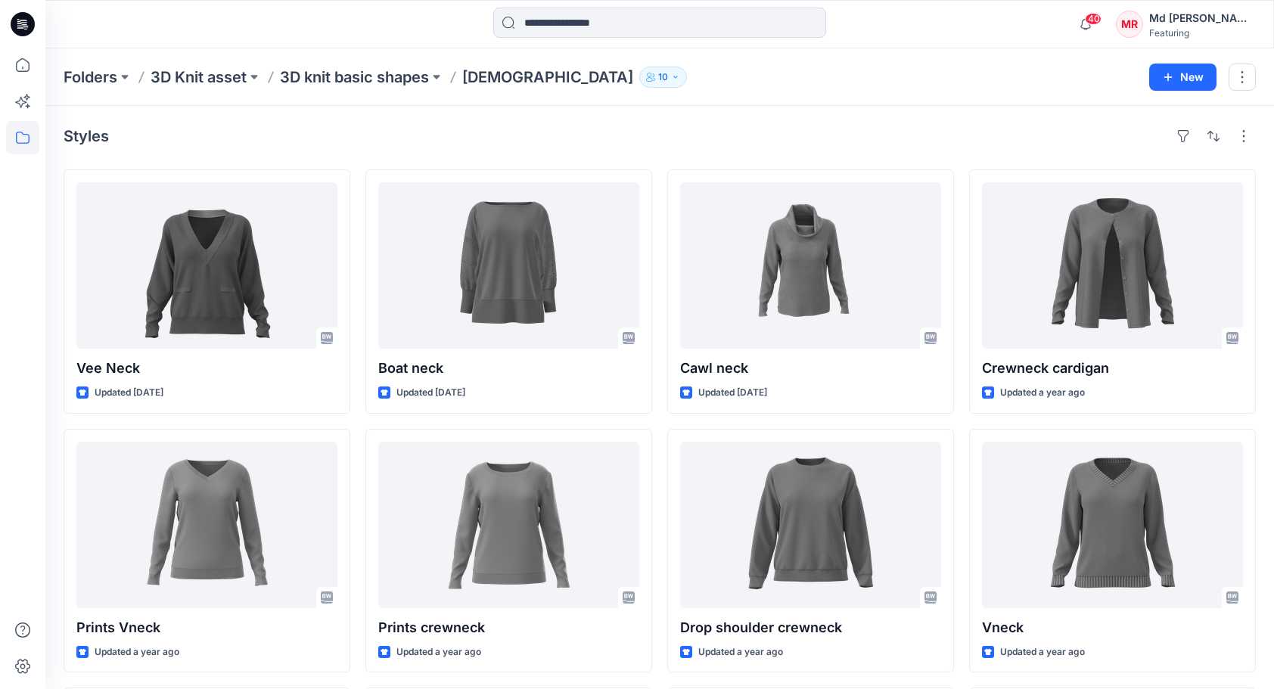
click at [635, 113] on div "Styles Vee Neck Updated [DATE] Prints Vneck Updated a year ago Vneck Cardigan U…" at bounding box center [659, 528] width 1228 height 844
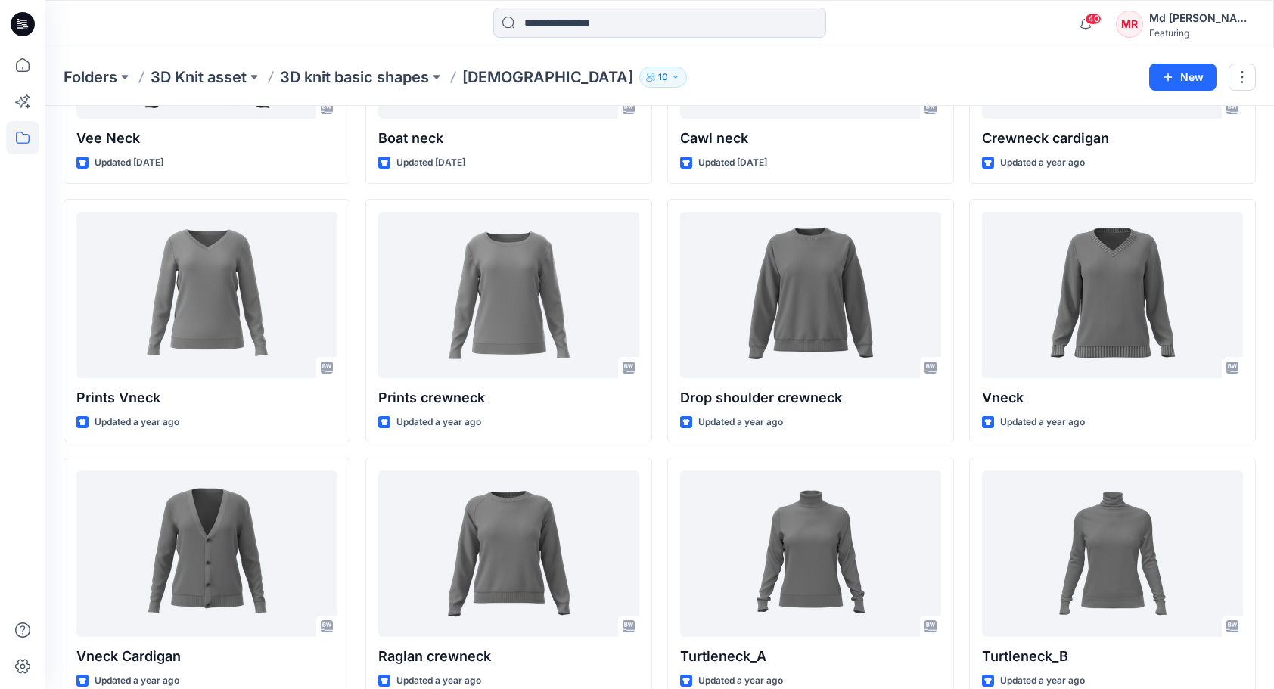
scroll to position [258, 0]
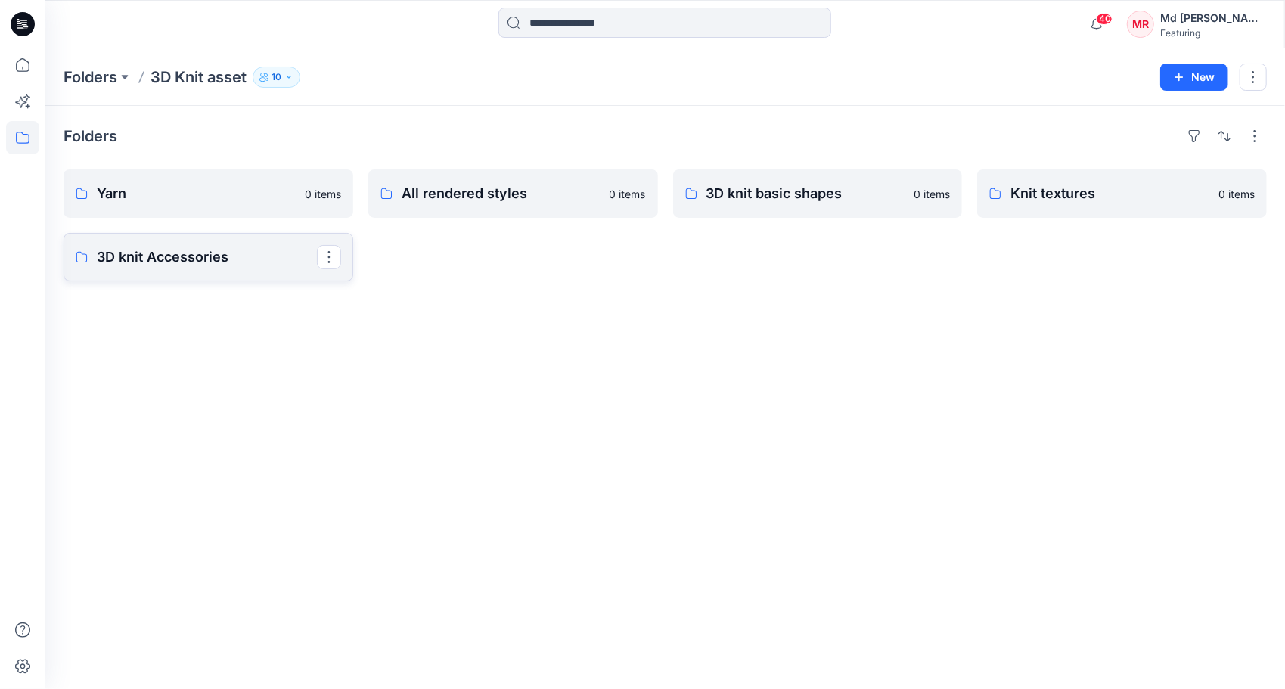
click at [127, 263] on p "3D knit Accessories" at bounding box center [207, 257] width 220 height 21
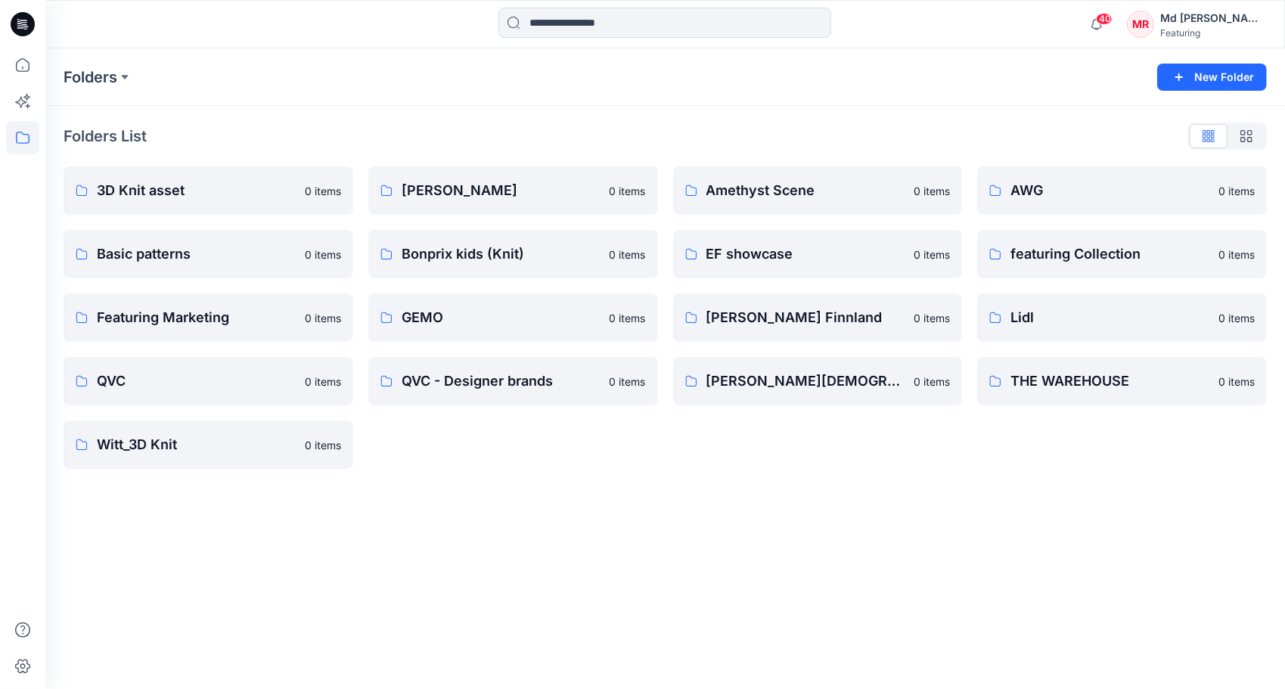
click at [485, 499] on div "Folders New Folder Folders List 3D Knit asset 0 items Basic patterns 0 items Fe…" at bounding box center [665, 368] width 1240 height 641
click at [460, 193] on p "[PERSON_NAME]" at bounding box center [512, 190] width 220 height 21
click at [112, 387] on p "QVC" at bounding box center [207, 381] width 220 height 21
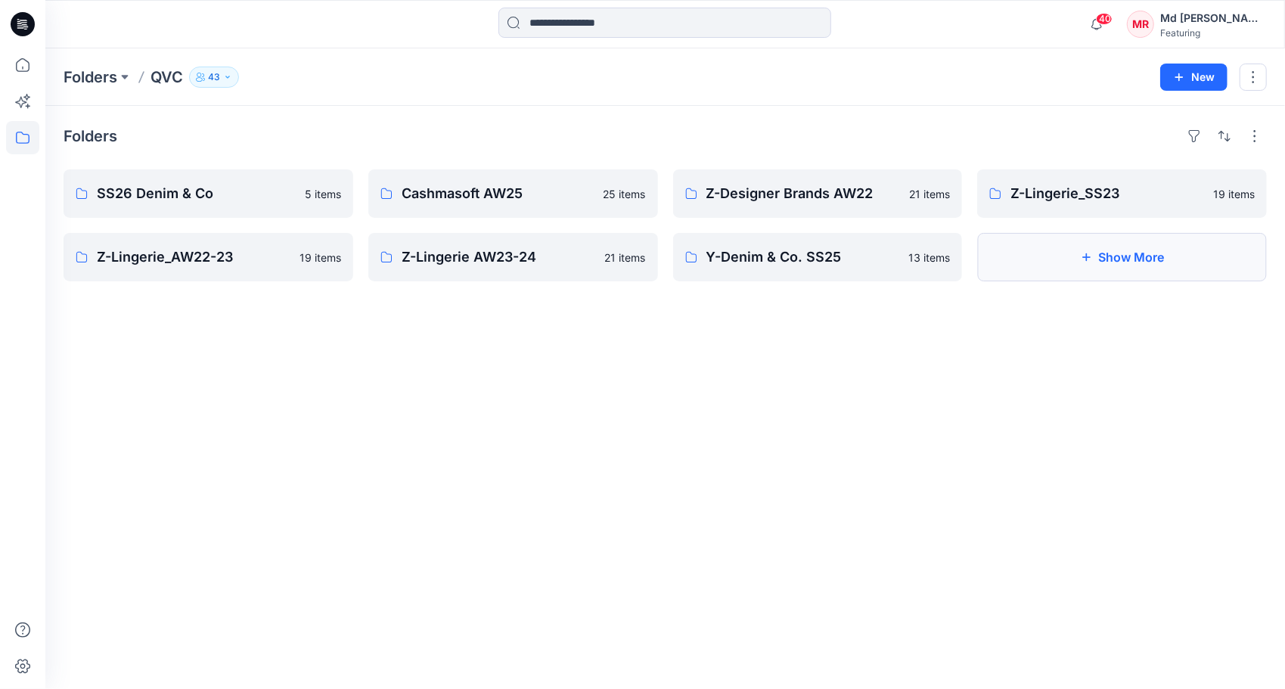
click at [1135, 256] on button "Show More" at bounding box center [1122, 257] width 290 height 48
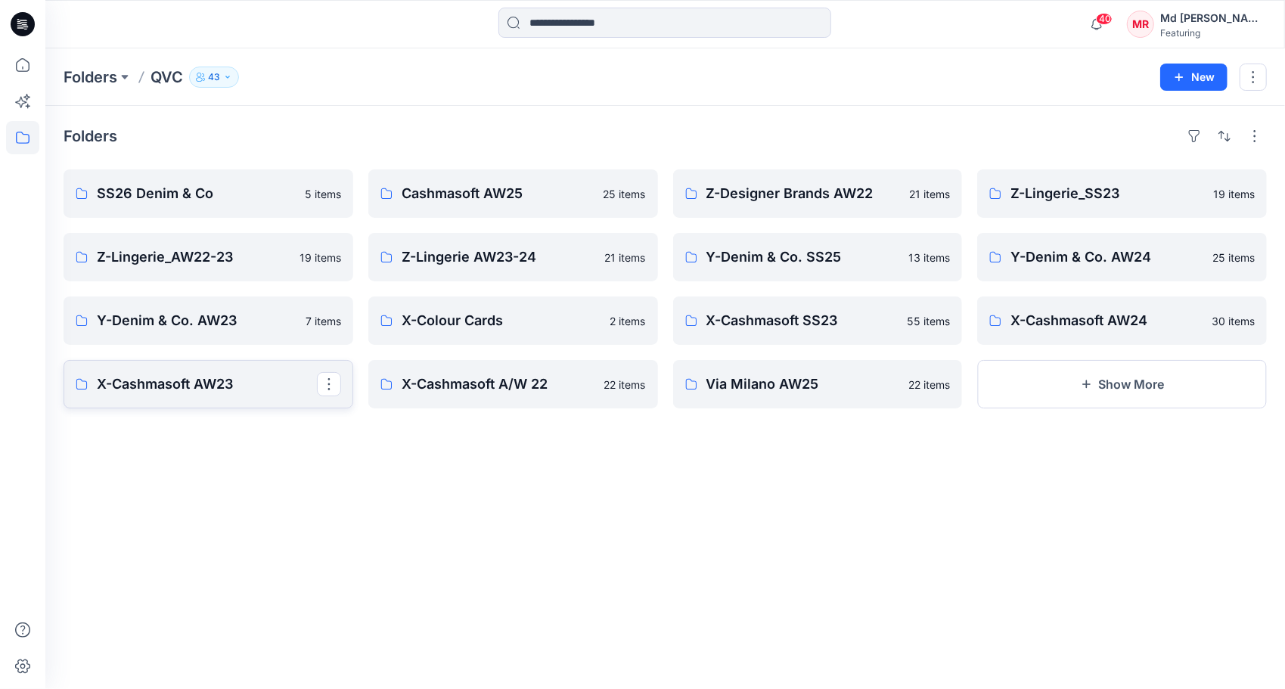
click at [169, 386] on p "X-Cashmasoft AW23" at bounding box center [207, 384] width 220 height 21
